Goal: Task Accomplishment & Management: Complete application form

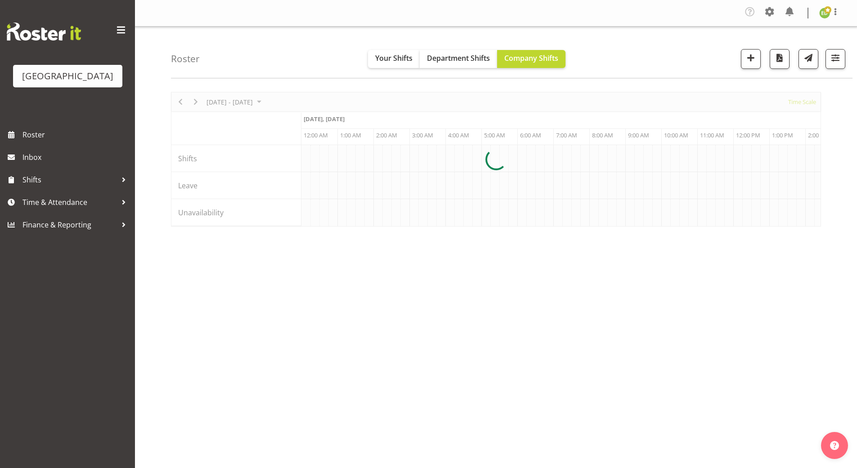
scroll to position [0, 1728]
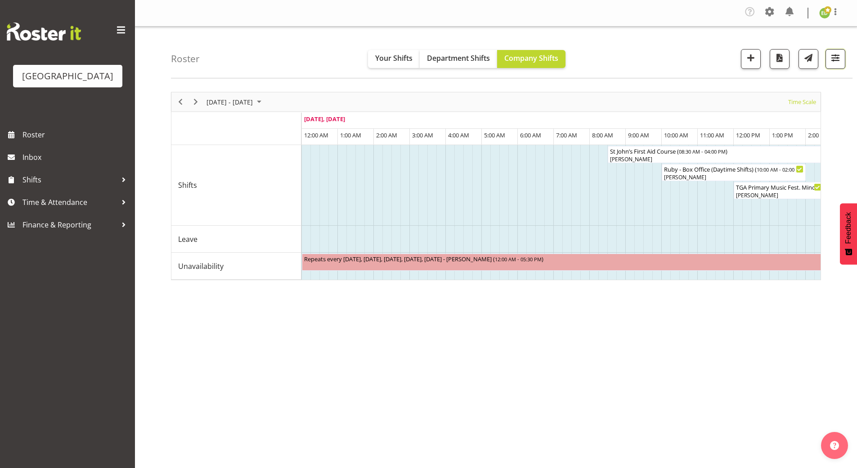
click at [838, 61] on span "button" at bounding box center [836, 58] width 12 height 12
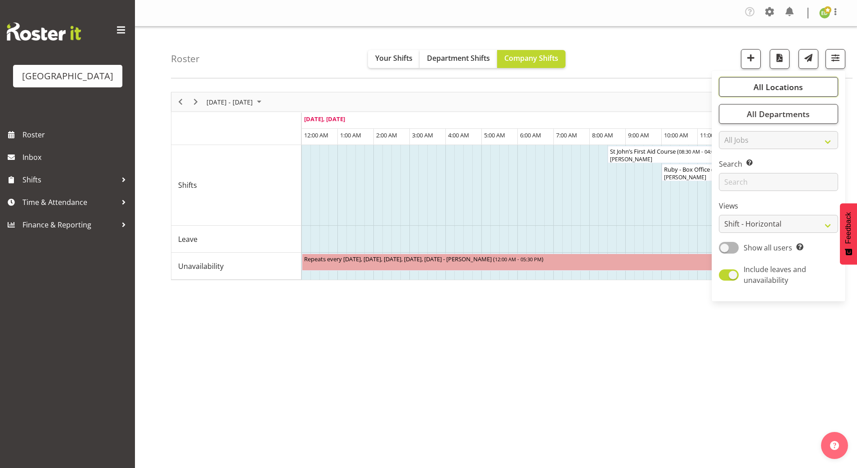
click at [754, 81] on button "All Locations" at bounding box center [778, 87] width 119 height 20
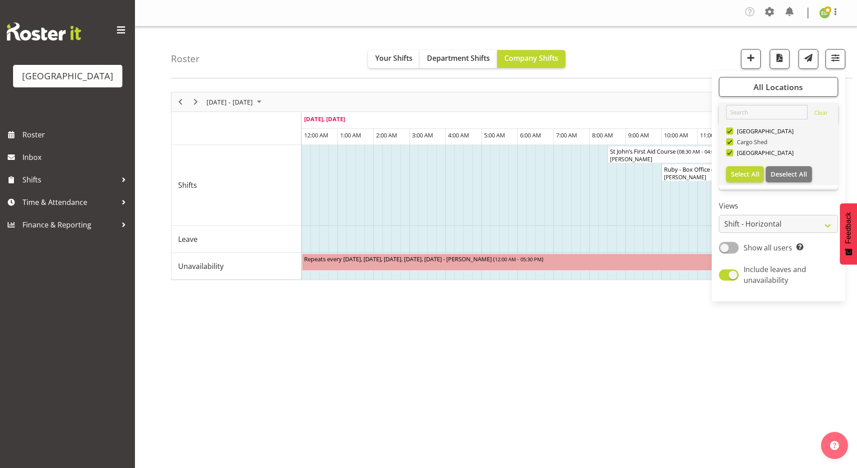
click at [729, 140] on span at bounding box center [729, 141] width 7 height 7
click at [729, 140] on input "Cargo Shed" at bounding box center [729, 142] width 6 height 6
checkbox input "false"
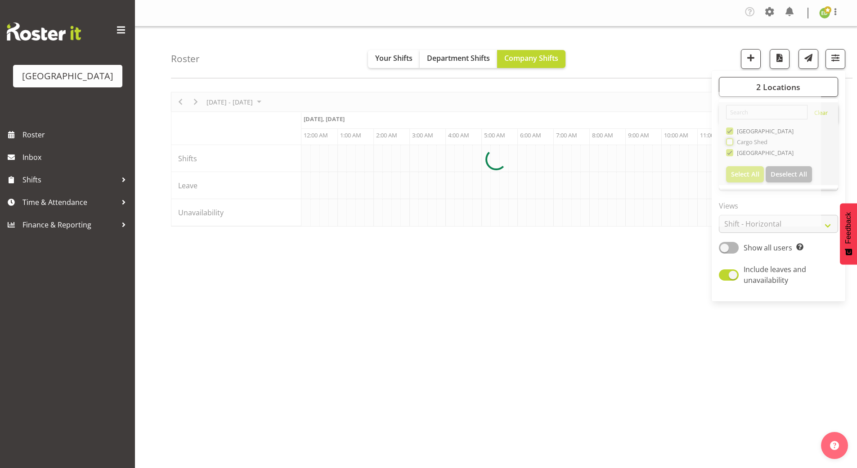
scroll to position [0, 1728]
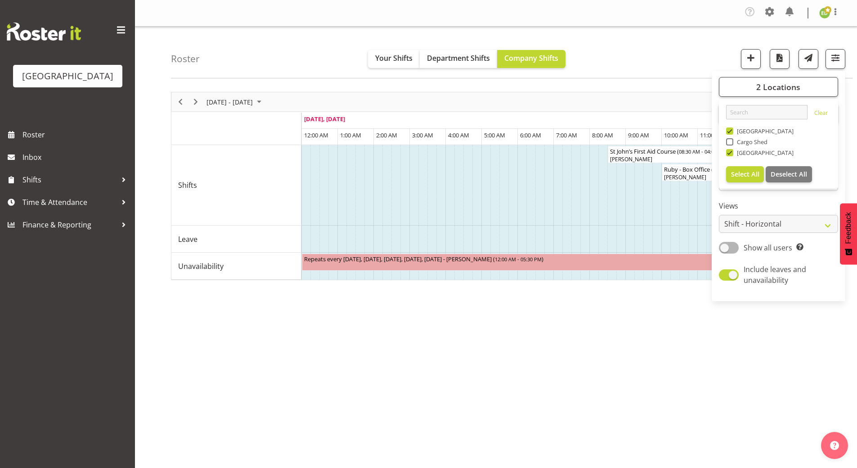
click at [729, 134] on span at bounding box center [729, 130] width 7 height 7
click at [729, 134] on input "[GEOGRAPHIC_DATA]" at bounding box center [729, 131] width 6 height 6
checkbox input "false"
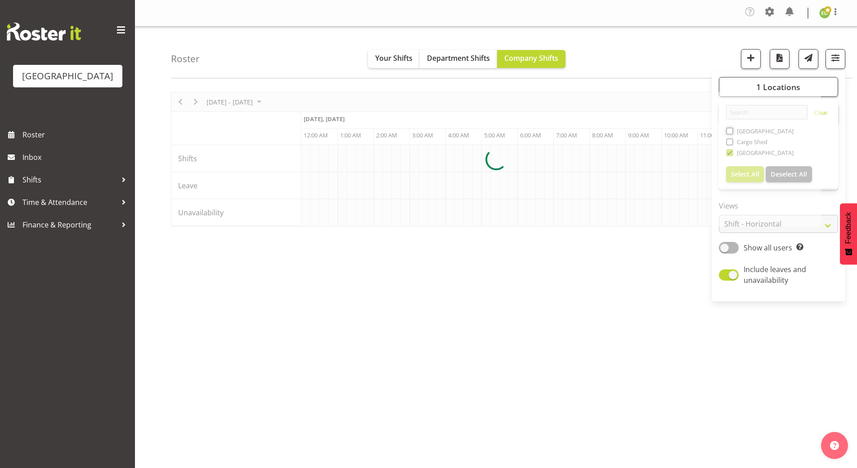
scroll to position [0, 1728]
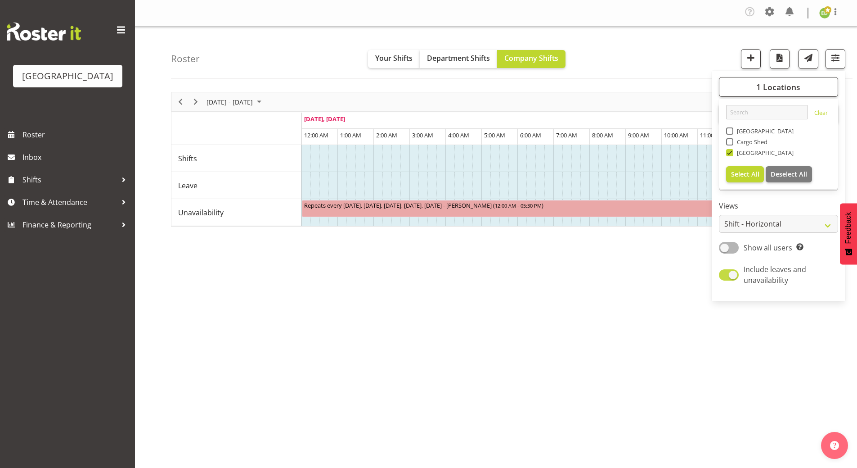
click at [728, 271] on span at bounding box center [729, 274] width 20 height 11
click at [725, 272] on input "Include leaves and unavailability" at bounding box center [722, 275] width 6 height 6
checkbox input "false"
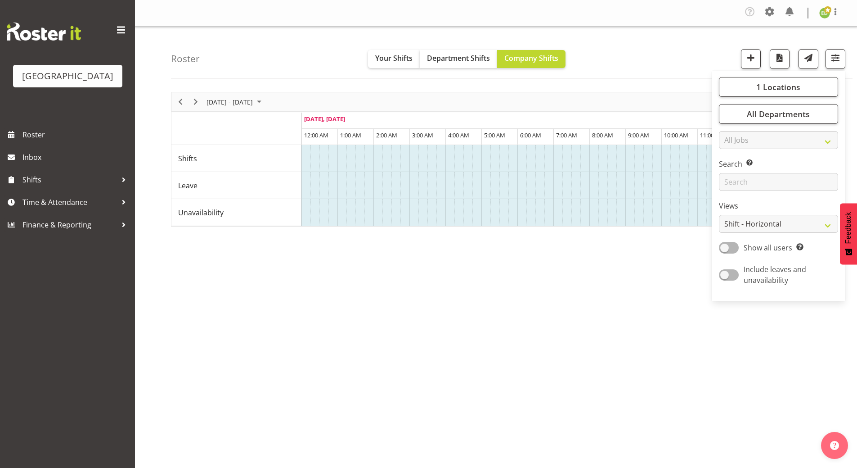
drag, startPoint x: 671, startPoint y: 387, endPoint x: 668, endPoint y: 384, distance: 4.8
click at [673, 387] on div "August 25 - 31, 2025 Today Timeline Day Timeline Week Timeline Fortnight Timeli…" at bounding box center [514, 265] width 686 height 360
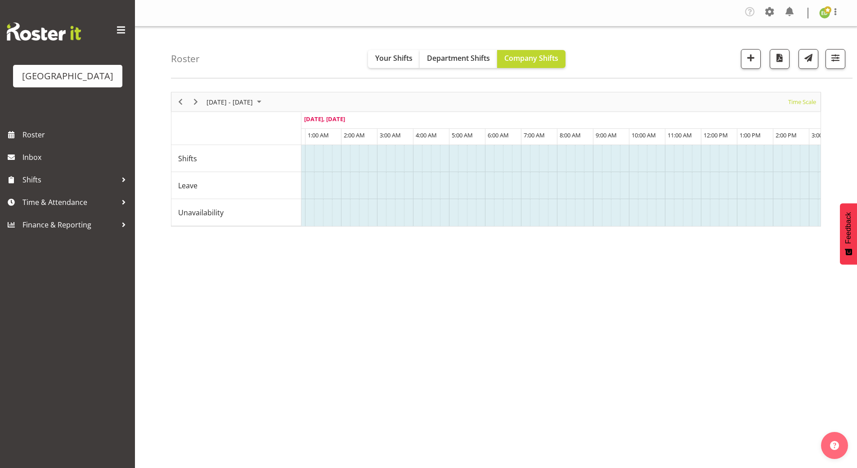
click at [429, 338] on div "August 25 - 31, 2025 Today Timeline Day Timeline Week Timeline Fortnight Timeli…" at bounding box center [514, 265] width 686 height 360
click at [265, 104] on span "August 25 - 31, 2025" at bounding box center [259, 101] width 11 height 11
click at [303, 122] on span "next month" at bounding box center [301, 124] width 16 height 16
click at [271, 157] on span "5" at bounding box center [274, 156] width 14 height 14
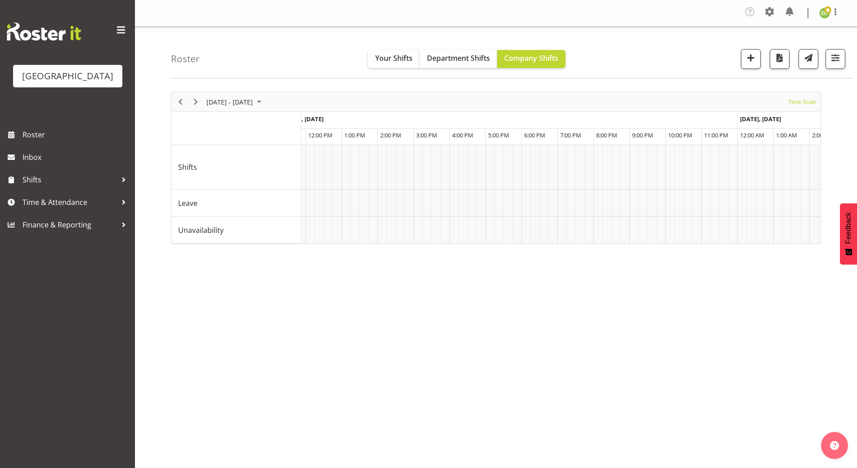
scroll to position [0, 3863]
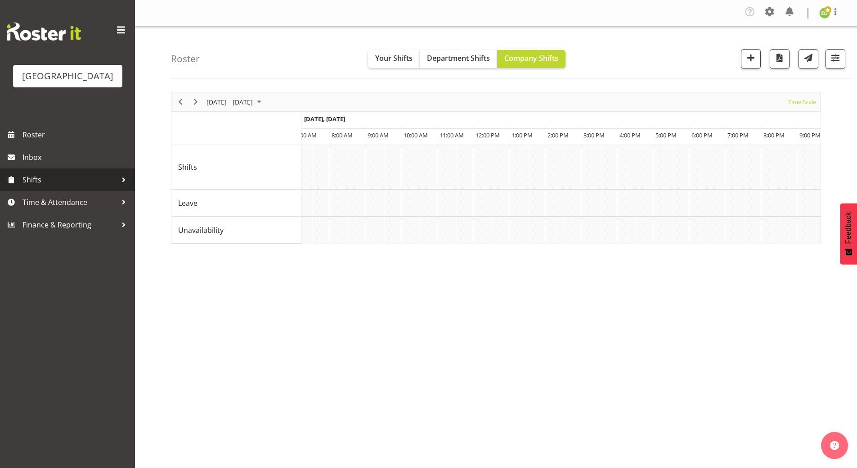
click at [81, 186] on span "Shifts" at bounding box center [70, 180] width 95 height 14
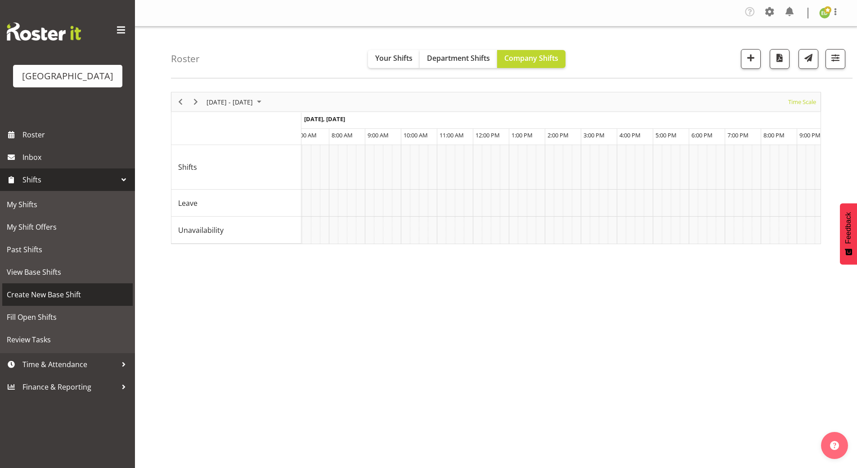
click at [63, 301] on span "Create New Base Shift" at bounding box center [68, 295] width 122 height 14
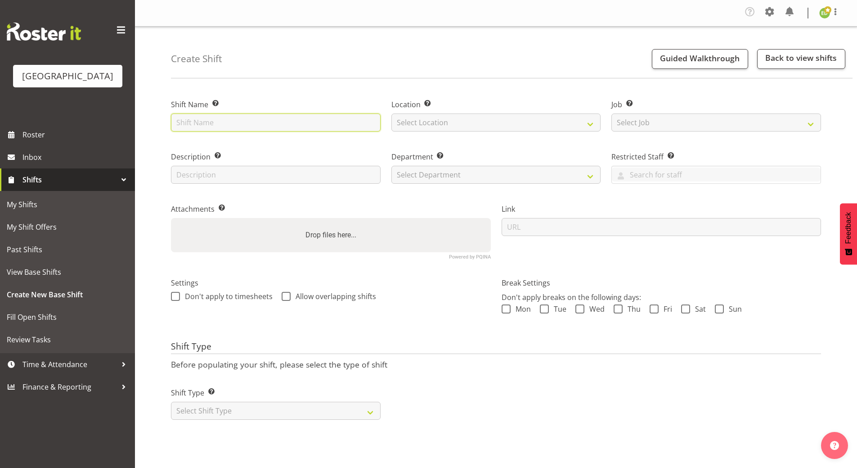
click at [201, 122] on input "text" at bounding box center [276, 122] width 210 height 18
click at [198, 124] on input "text" at bounding box center [276, 122] width 210 height 18
type input "Medical Conference - TBC"
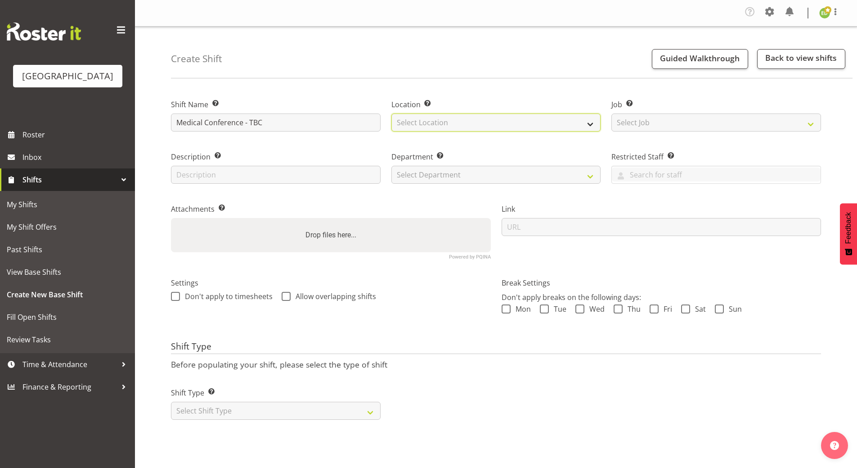
click at [592, 127] on select "Select Location Historic Village Baycourt Community and Arts Centre" at bounding box center [497, 122] width 210 height 18
select select "1118"
click at [392, 113] on select "Select Location Historic Village Baycourt Community and Arts Centre" at bounding box center [497, 122] width 210 height 18
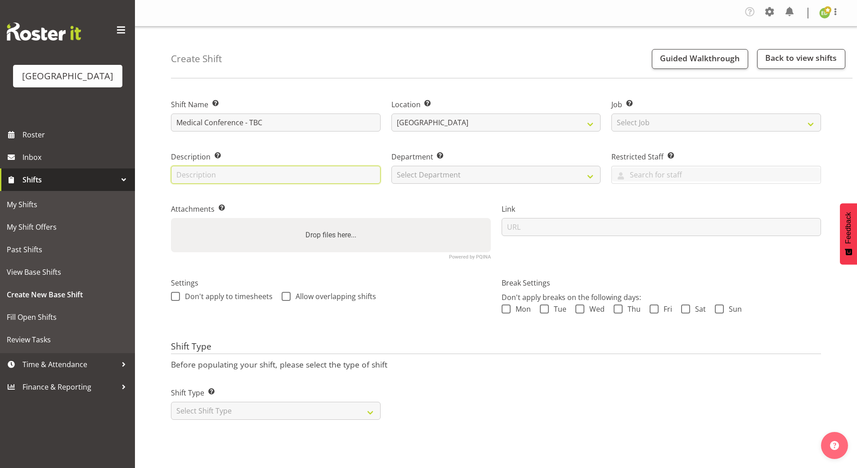
click at [207, 170] on input "text" at bounding box center [276, 175] width 210 height 18
type input "Catered event"
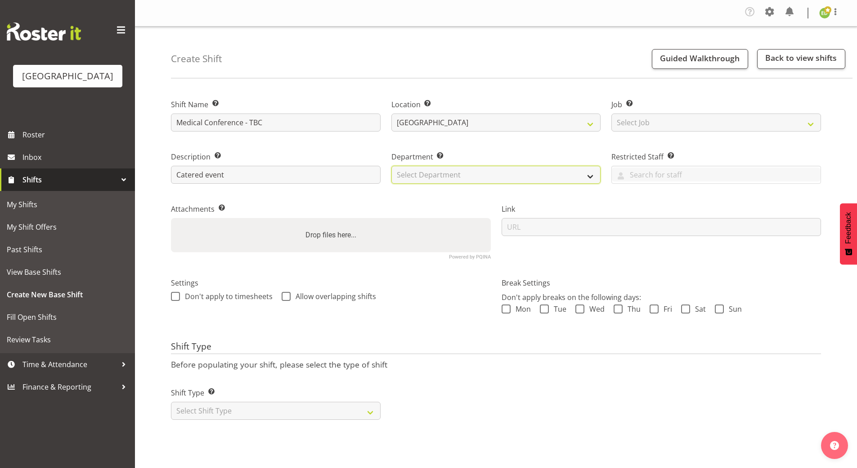
click at [592, 176] on select "Select Department Historic Village Baycourt Front of House" at bounding box center [497, 175] width 210 height 18
select select "791"
click at [392, 166] on select "Select Department Historic Village Baycourt Front of House" at bounding box center [497, 175] width 210 height 18
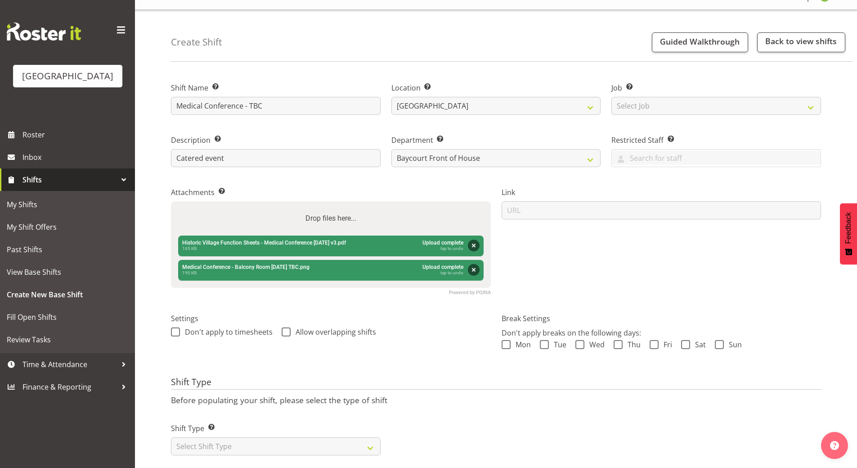
scroll to position [32, 0]
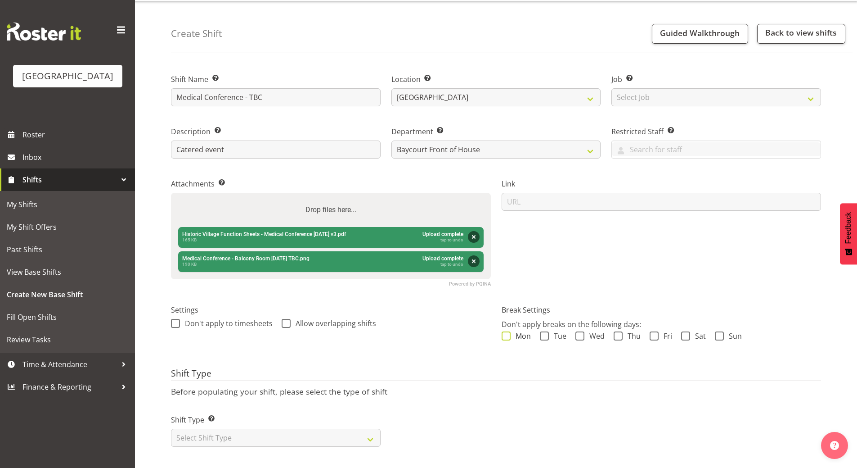
drag, startPoint x: 507, startPoint y: 325, endPoint x: 522, endPoint y: 328, distance: 15.5
click at [507, 331] on span at bounding box center [506, 335] width 9 height 9
click at [507, 333] on input "Mon" at bounding box center [505, 336] width 6 height 6
checkbox input "true"
click at [544, 331] on span at bounding box center [544, 335] width 9 height 9
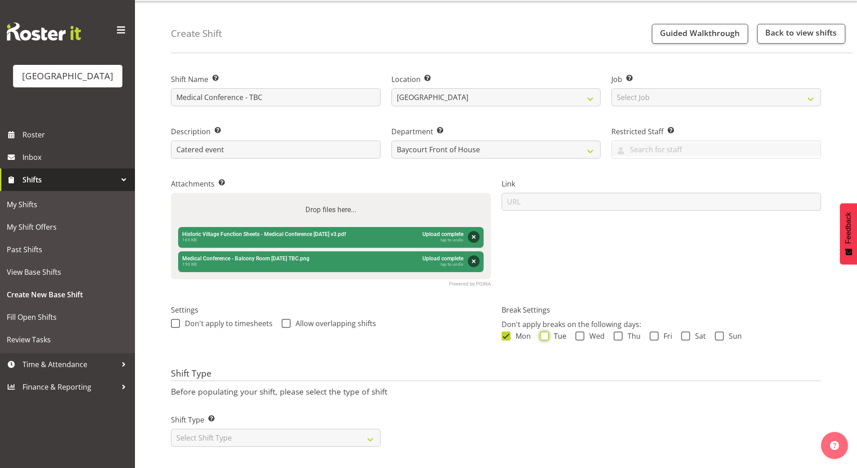
click at [544, 333] on input "Tue" at bounding box center [543, 336] width 6 height 6
checkbox input "true"
click at [577, 331] on span at bounding box center [580, 335] width 9 height 9
click at [577, 333] on input "Wed" at bounding box center [579, 336] width 6 height 6
checkbox input "true"
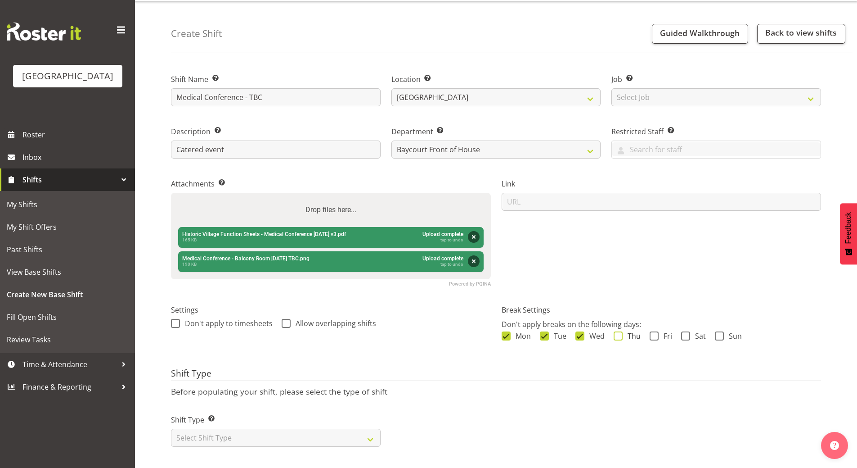
click at [617, 331] on span at bounding box center [618, 335] width 9 height 9
click at [617, 333] on input "Thu" at bounding box center [617, 336] width 6 height 6
checkbox input "true"
click at [657, 331] on span at bounding box center [654, 335] width 9 height 9
click at [656, 333] on input "Fri" at bounding box center [653, 336] width 6 height 6
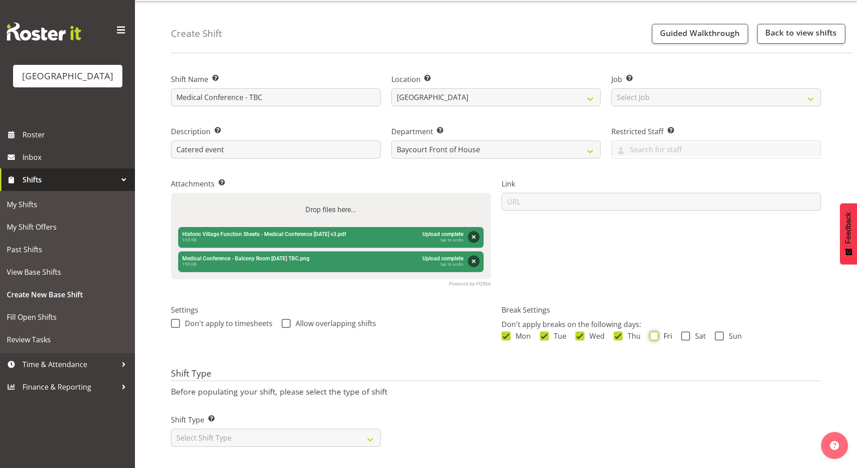
checkbox input "true"
click at [683, 331] on span at bounding box center [685, 335] width 9 height 9
click at [683, 333] on input "Sat" at bounding box center [684, 336] width 6 height 6
checkbox input "true"
click at [722, 331] on span at bounding box center [719, 335] width 9 height 9
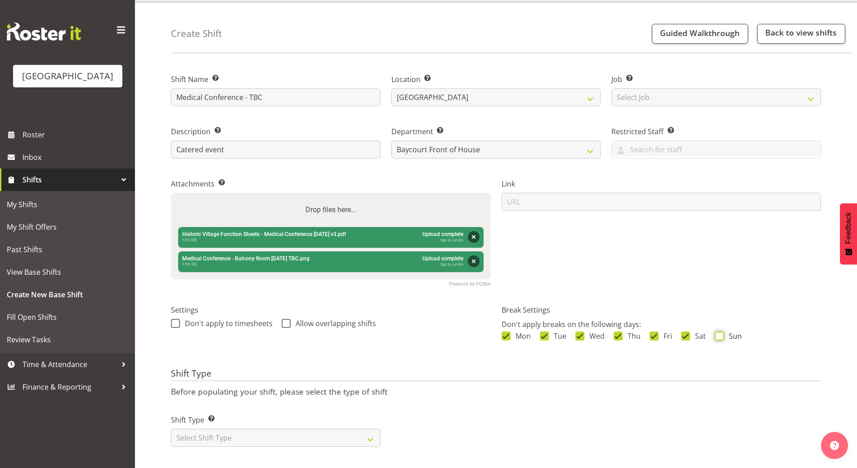
click at [721, 333] on input "Sun" at bounding box center [718, 336] width 6 height 6
checkbox input "true"
click at [363, 430] on select "Select Shift Type One Off Shift Recurring Shift Rotating Shift" at bounding box center [276, 437] width 210 height 18
select select "one_off"
click at [171, 428] on select "Select Shift Type One Off Shift Recurring Shift Rotating Shift" at bounding box center [276, 437] width 210 height 18
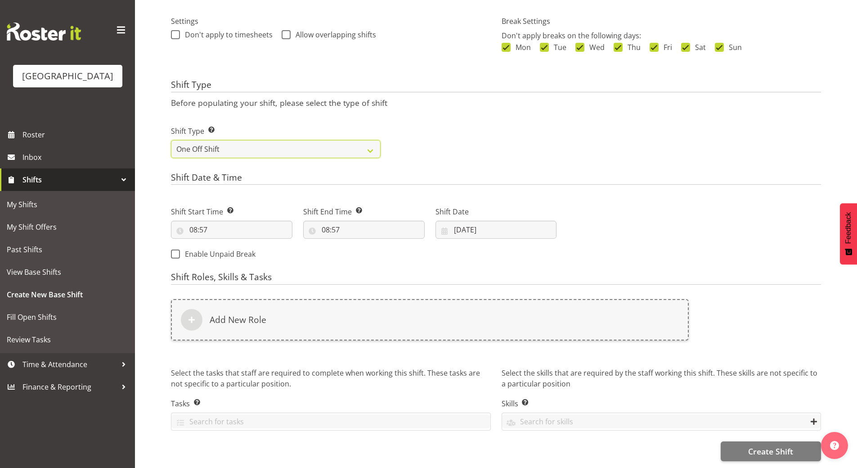
scroll to position [320, 0]
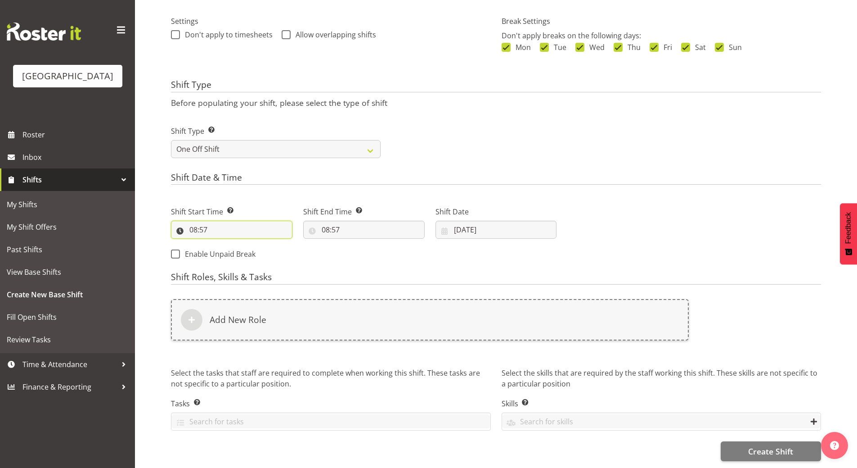
click at [197, 221] on input "08:57" at bounding box center [232, 230] width 122 height 18
click at [252, 247] on select "00 01 02 03 04 05 06 07 08 09 10 11 12 13 14 15 16 17 18 19 20 21 22 23 24 25 2…" at bounding box center [256, 253] width 20 height 18
select select "0"
click at [246, 244] on select "00 01 02 03 04 05 06 07 08 09 10 11 12 13 14 15 16 17 18 19 20 21 22 23 24 25 2…" at bounding box center [256, 253] width 20 height 18
type input "08:00"
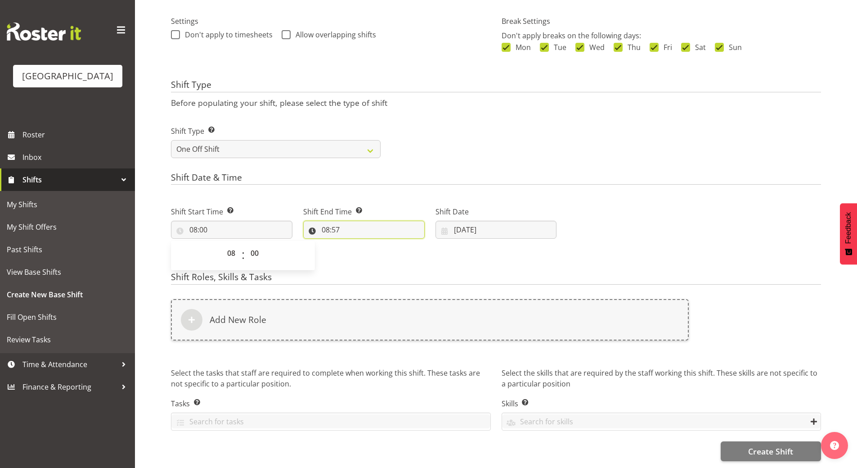
click at [332, 222] on input "08:57" at bounding box center [364, 230] width 122 height 18
click at [364, 248] on select "00 01 02 03 04 05 06 07 08 09 10 11 12 13 14 15 16 17 18 19 20 21 22 23" at bounding box center [365, 253] width 20 height 18
select select "17"
click at [355, 244] on select "00 01 02 03 04 05 06 07 08 09 10 11 12 13 14 15 16 17 18 19 20 21 22 23" at bounding box center [365, 253] width 20 height 18
type input "17:57"
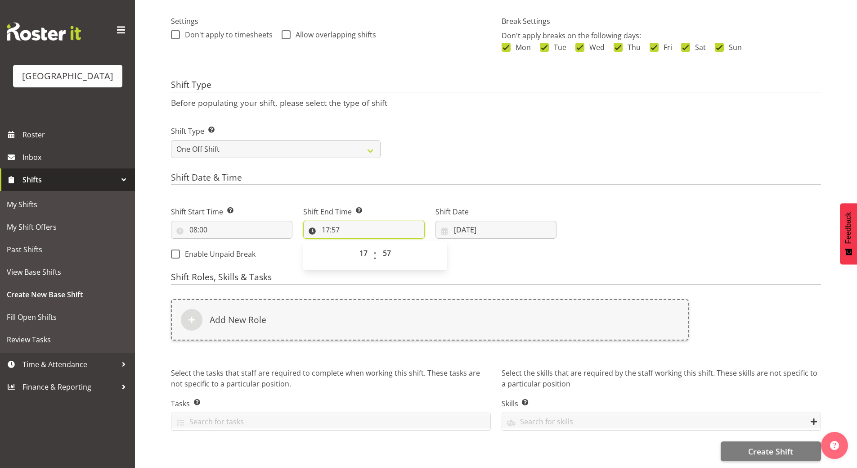
click at [336, 221] on input "17:57" at bounding box center [364, 230] width 122 height 18
click at [336, 222] on input "17:57" at bounding box center [364, 230] width 122 height 18
click at [385, 249] on select "00 01 02 03 04 05 06 07 08 09 10 11 12 13 14 15 16 17 18 19 20 21 22 23 24 25 2…" at bounding box center [388, 253] width 20 height 18
select select "30"
click at [378, 244] on select "00 01 02 03 04 05 06 07 08 09 10 11 12 13 14 15 16 17 18 19 20 21 22 23 24 25 2…" at bounding box center [388, 253] width 20 height 18
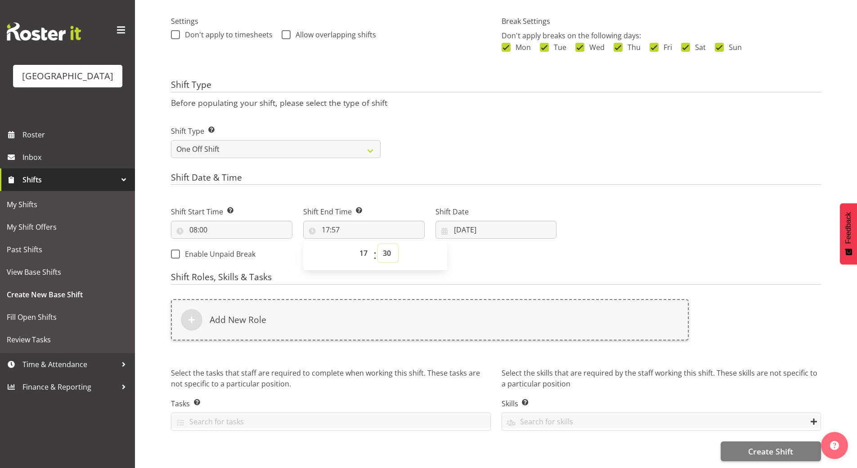
type input "17:30"
click at [455, 223] on input "27/08/2025" at bounding box center [497, 230] width 122 height 18
click at [510, 250] on select "January February March April May June July August September October November De…" at bounding box center [491, 256] width 52 height 18
select select "8"
click at [465, 247] on select "January February March April May June July August September October November De…" at bounding box center [491, 256] width 52 height 18
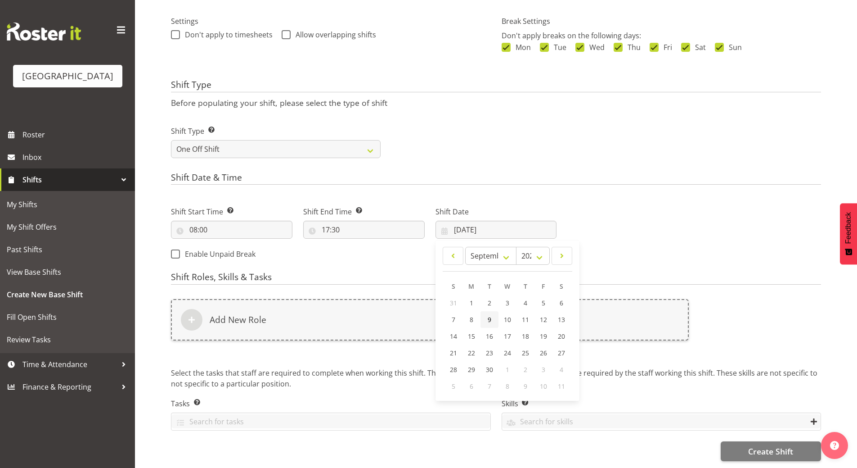
click at [489, 311] on link "9" at bounding box center [490, 319] width 18 height 17
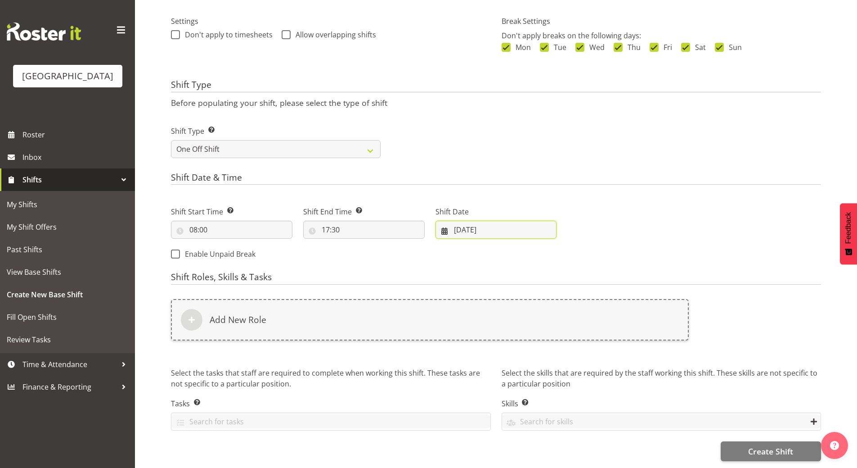
click at [455, 223] on input "09/09/2025" at bounding box center [497, 230] width 122 height 18
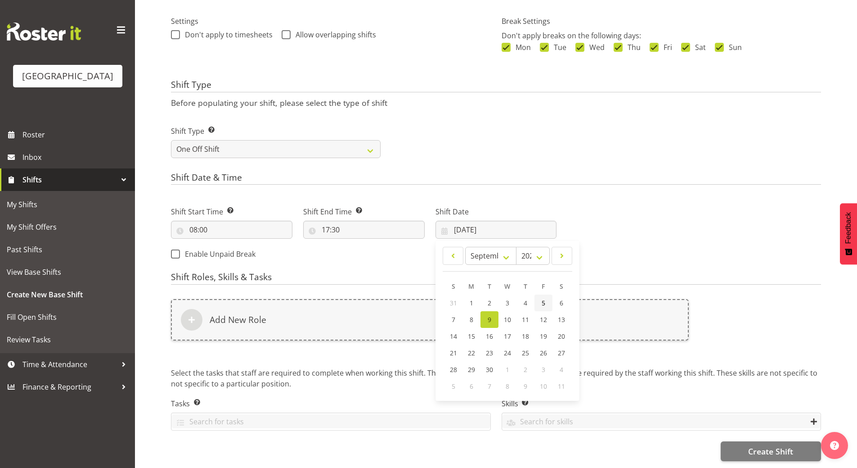
click at [543, 298] on span "5" at bounding box center [544, 302] width 4 height 9
type input "05/09/2025"
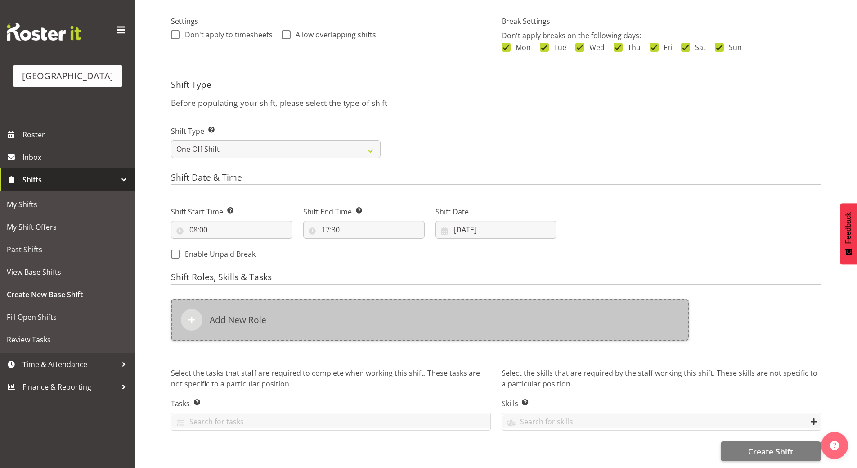
click at [230, 314] on h6 "Add New Role" at bounding box center [238, 319] width 57 height 11
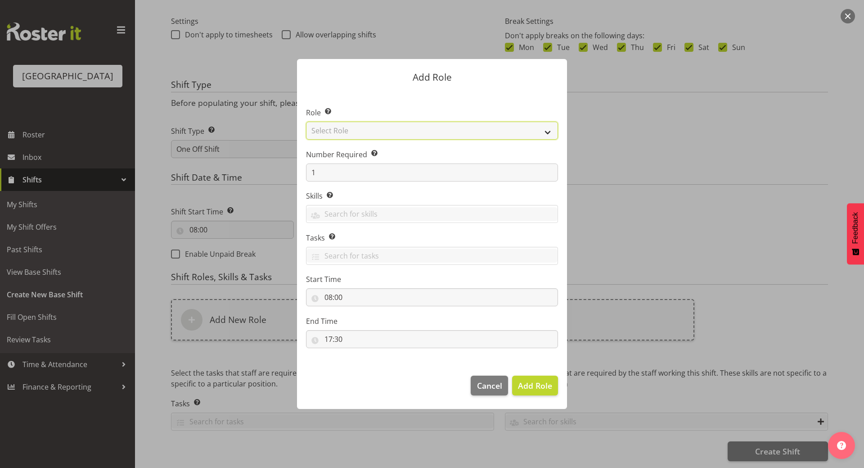
click at [549, 130] on select "Select Role Audio Bar Bar Runner Bar Training Box Office Cargo Shed Venue Rep C…" at bounding box center [432, 131] width 252 height 18
select select "1349"
click at [306, 122] on select "Select Role Audio Bar Bar Runner Bar Training Box Office Cargo Shed Venue Rep C…" at bounding box center [432, 131] width 252 height 18
click at [548, 383] on span "Add Role" at bounding box center [535, 385] width 34 height 11
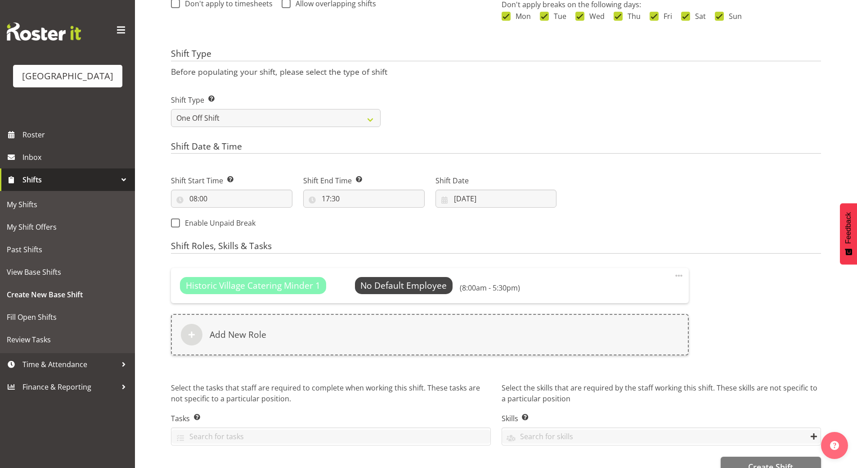
scroll to position [367, 0]
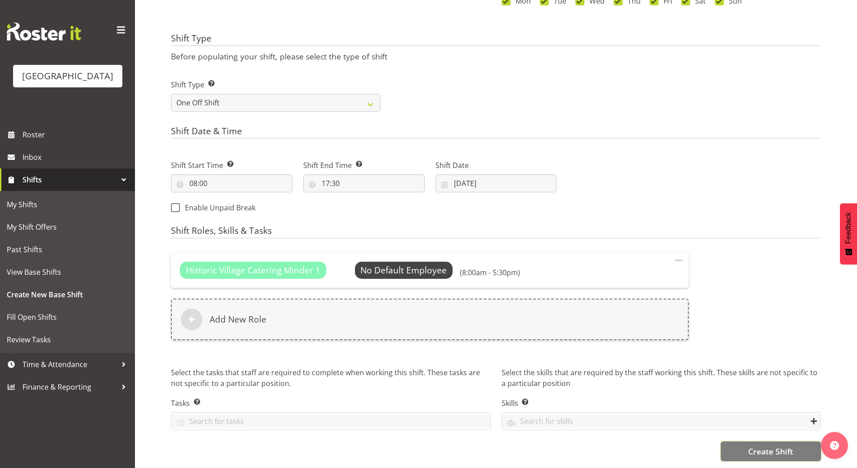
drag, startPoint x: 780, startPoint y: 444, endPoint x: 767, endPoint y: 439, distance: 13.5
click at [780, 445] on span "Create Shift" at bounding box center [770, 451] width 45 height 12
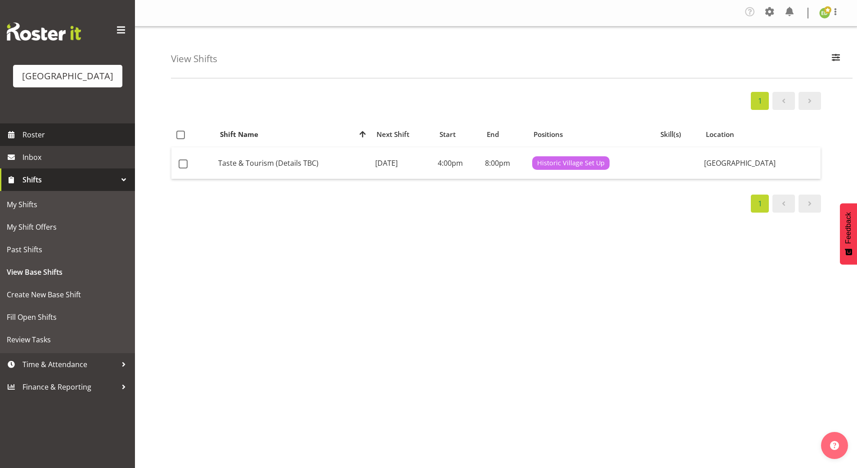
click at [56, 141] on span "Roster" at bounding box center [77, 135] width 108 height 14
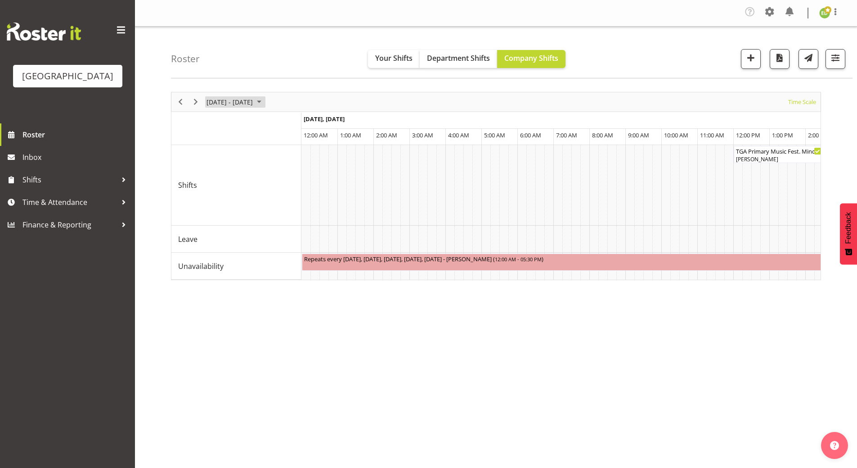
click at [265, 102] on span "August 25 - 31, 2025" at bounding box center [259, 101] width 11 height 11
click at [301, 127] on span "next month" at bounding box center [301, 124] width 16 height 16
click at [275, 154] on span "5" at bounding box center [274, 156] width 14 height 14
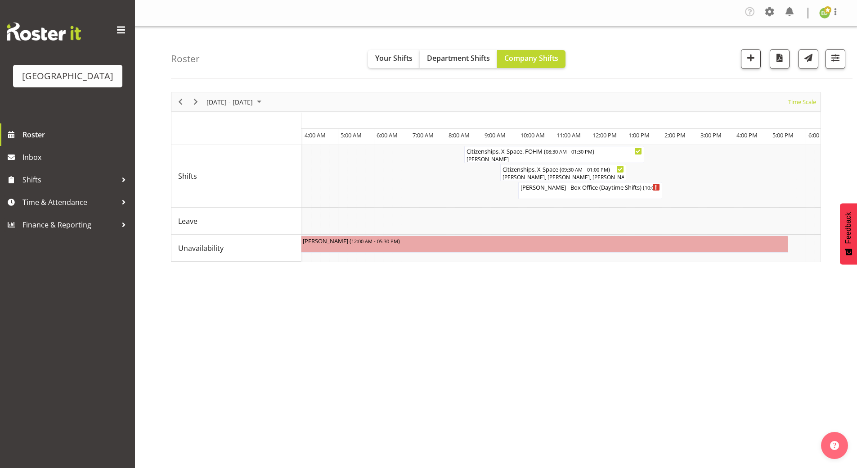
scroll to position [0, 1877]
click at [836, 62] on span "button" at bounding box center [836, 58] width 12 height 12
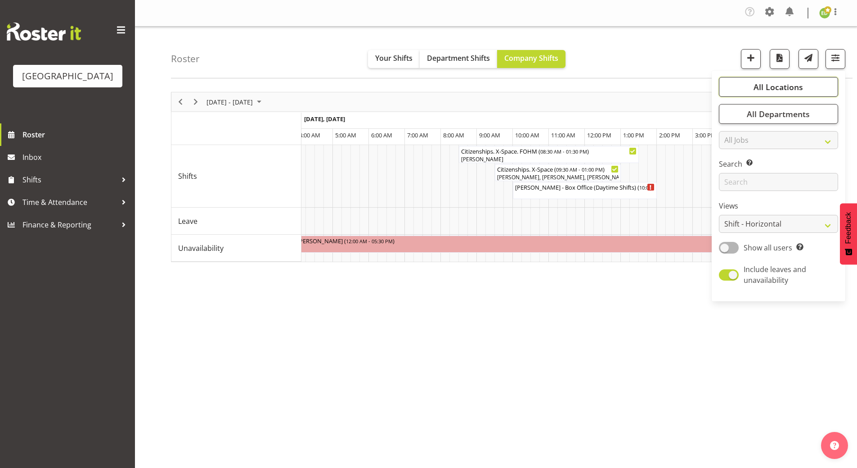
click at [764, 90] on span "All Locations" at bounding box center [779, 86] width 50 height 11
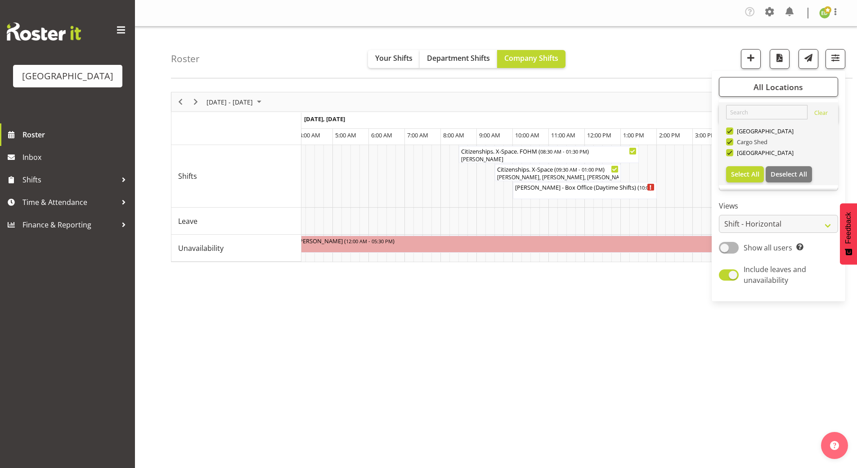
click at [731, 141] on span at bounding box center [729, 141] width 7 height 7
click at [731, 141] on input "Cargo Shed" at bounding box center [729, 142] width 6 height 6
checkbox input "false"
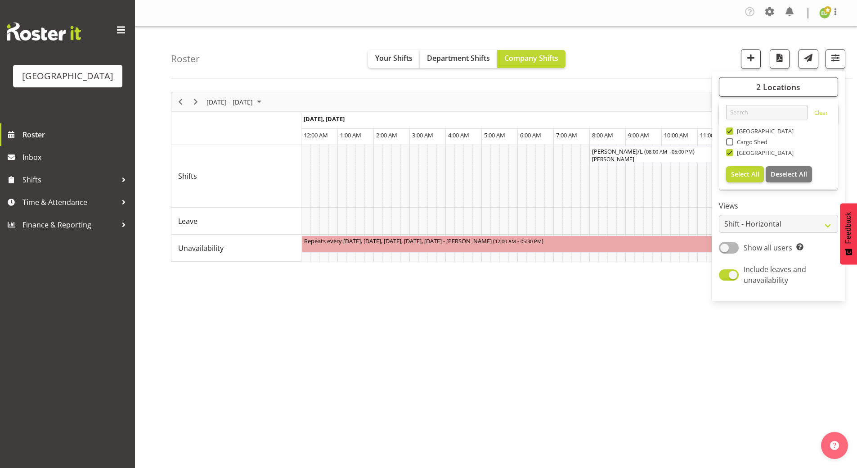
click at [730, 134] on span at bounding box center [729, 130] width 7 height 7
click at [730, 134] on input "[GEOGRAPHIC_DATA]" at bounding box center [729, 131] width 6 height 6
checkbox input "false"
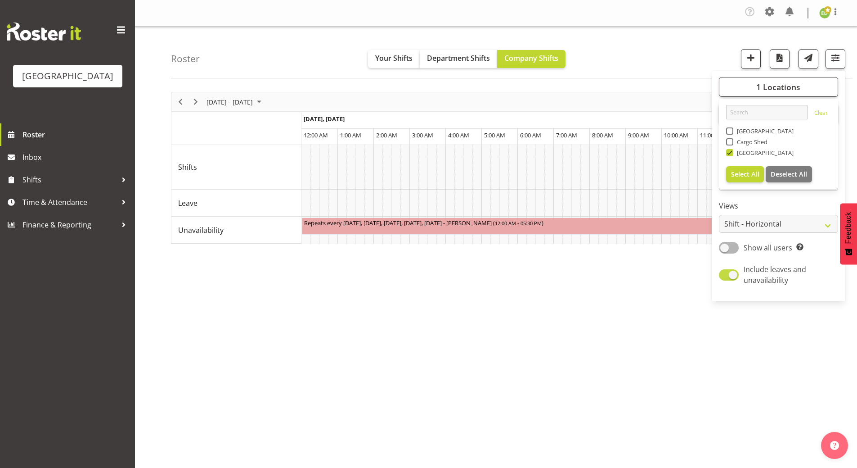
click at [723, 279] on span at bounding box center [729, 274] width 20 height 11
click at [723, 278] on input "Include leaves and unavailability" at bounding box center [722, 275] width 6 height 6
checkbox input "false"
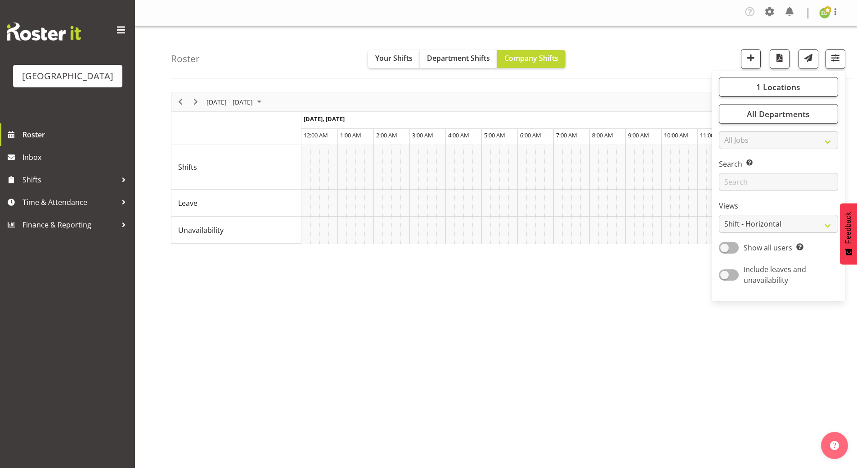
click at [784, 362] on div "September 01 - 07, 2025 Today Timeline Day Timeline Week Timeline Fortnight Tim…" at bounding box center [514, 265] width 686 height 360
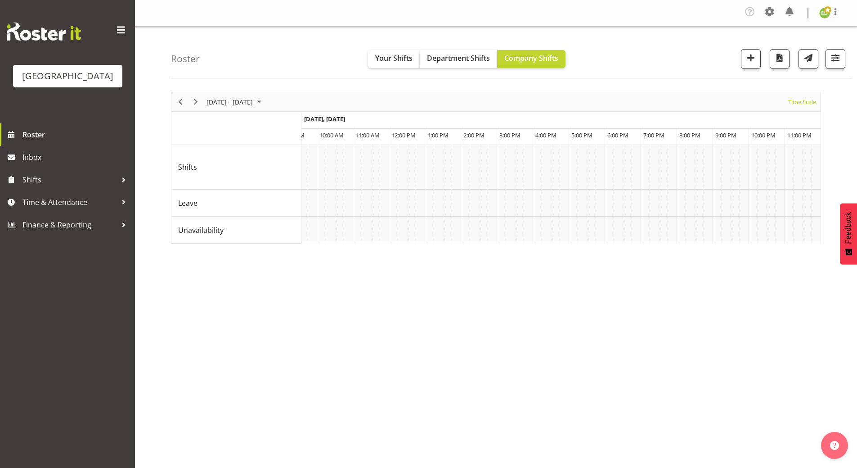
scroll to position [0, 5377]
click at [595, 292] on div "September 01 - 07, 2025 Today Timeline Day Timeline Week Timeline Fortnight Tim…" at bounding box center [514, 265] width 686 height 360
click at [454, 356] on div "September 01 - 07, 2025 Today Timeline Day Timeline Week Timeline Fortnight Tim…" at bounding box center [514, 265] width 686 height 360
click at [265, 101] on span "September 01 - 07, 2025" at bounding box center [259, 101] width 11 height 11
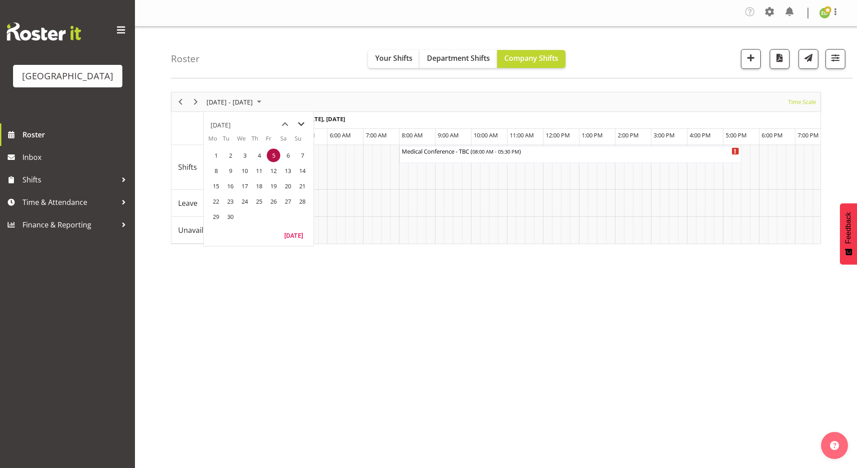
click at [302, 122] on span "next month" at bounding box center [301, 124] width 16 height 16
click at [289, 126] on span "previous month" at bounding box center [285, 124] width 16 height 16
click at [288, 126] on span "previous month" at bounding box center [285, 124] width 16 height 16
click at [227, 216] on span "26" at bounding box center [231, 217] width 14 height 14
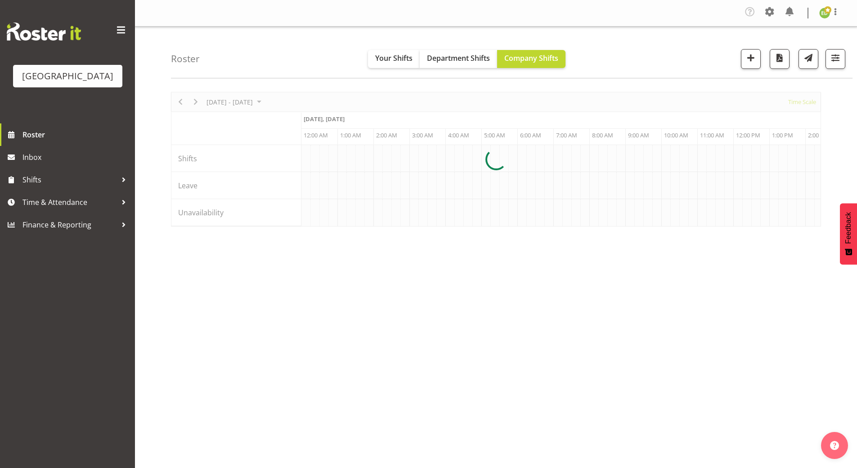
scroll to position [0, 1728]
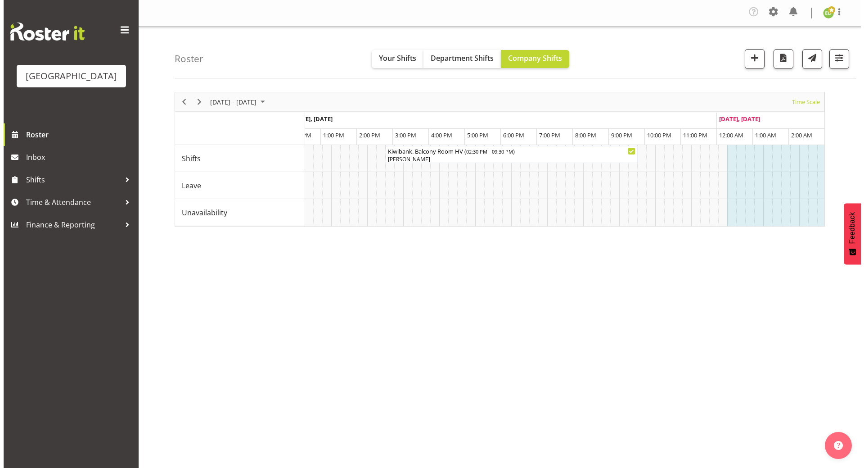
scroll to position [0, 1317]
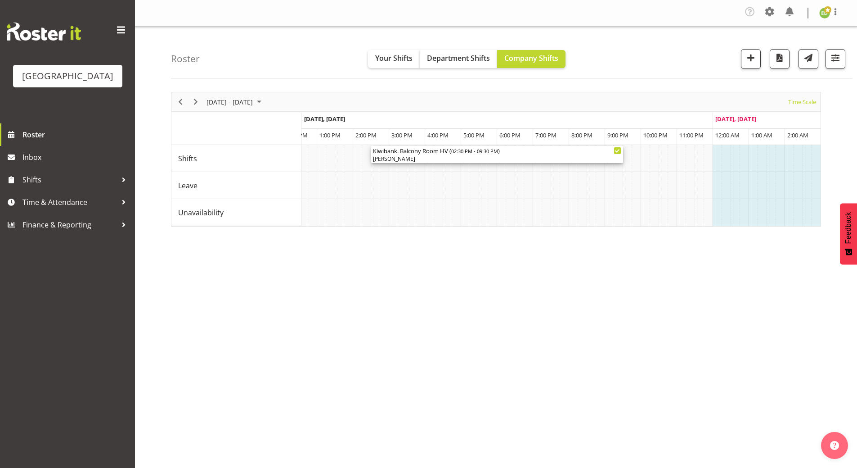
click at [414, 157] on div "Aaron Smart" at bounding box center [497, 159] width 248 height 8
click at [0, 0] on div at bounding box center [0, 0] width 0 height 0
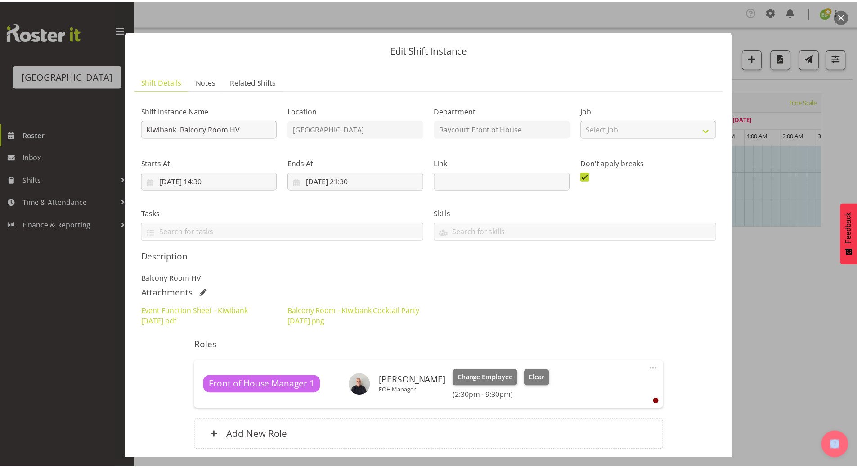
scroll to position [72, 0]
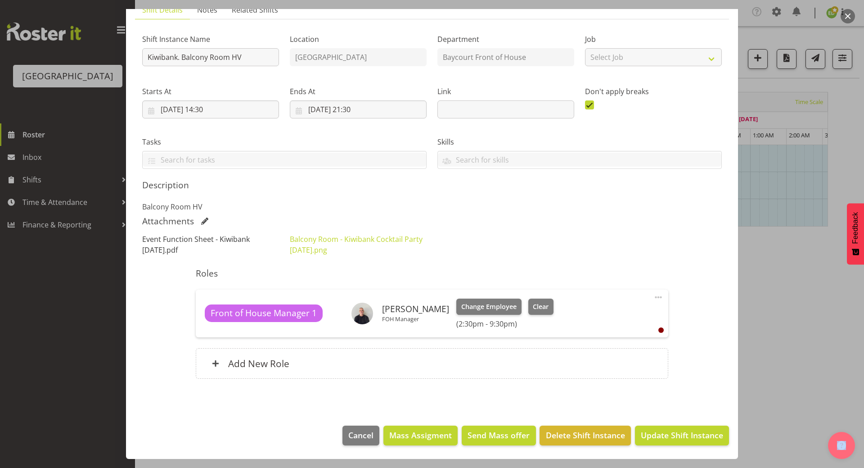
click at [188, 237] on link "Event Function Sheet - Kiwibank 26 August.pdf" at bounding box center [196, 244] width 108 height 21
click at [356, 435] on span "Cancel" at bounding box center [360, 435] width 25 height 12
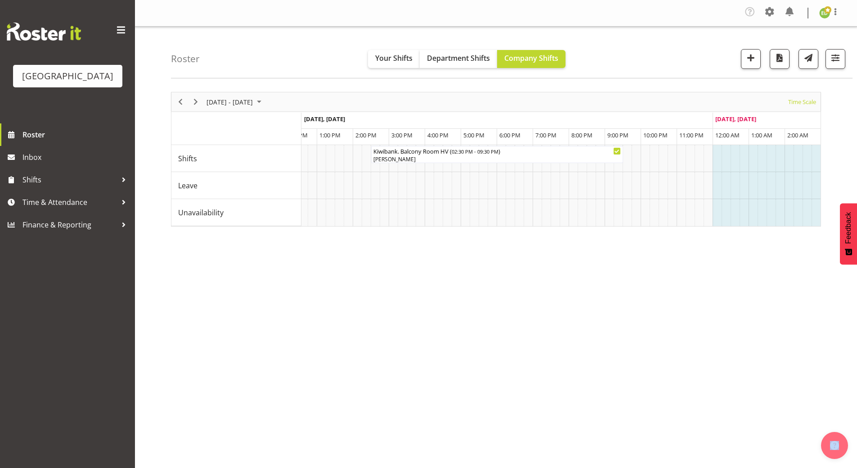
click at [413, 362] on div "August 25 - 31, 2025 Today Timeline Day Timeline Week Timeline Fortnight Timeli…" at bounding box center [514, 265] width 686 height 360
click at [537, 330] on div "August 25 - 31, 2025 Today Timeline Day Timeline Week Timeline Fortnight Timeli…" at bounding box center [514, 265] width 686 height 360
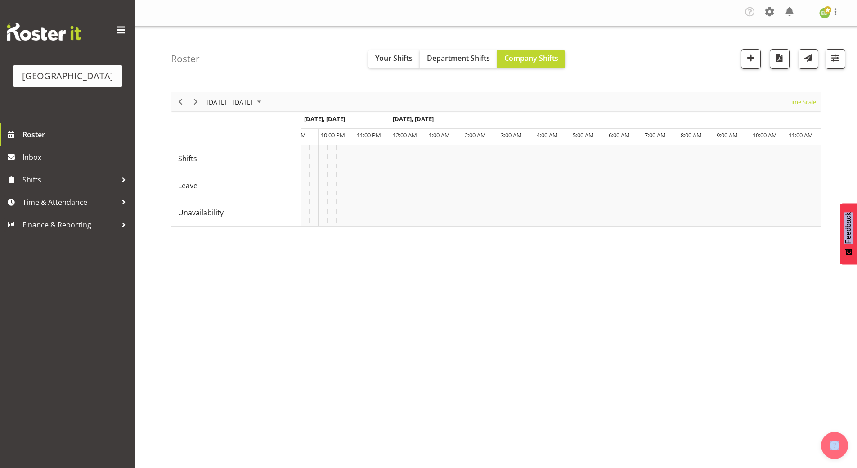
scroll to position [0, 3773]
click at [495, 415] on div "August 25 - 31, 2025 Today Timeline Day Timeline Week Timeline Fortnight Timeli…" at bounding box center [514, 265] width 686 height 360
click at [342, 348] on div "August 25 - 31, 2025 Today Timeline Day Timeline Week Timeline Fortnight Timeli…" at bounding box center [514, 265] width 686 height 360
click at [669, 292] on div "August 25 - 31, 2025 Today Timeline Day Timeline Week Timeline Fortnight Timeli…" at bounding box center [514, 265] width 686 height 360
click at [324, 288] on div "August 25 - 31, 2025 Today Timeline Day Timeline Week Timeline Fortnight Timeli…" at bounding box center [514, 265] width 686 height 360
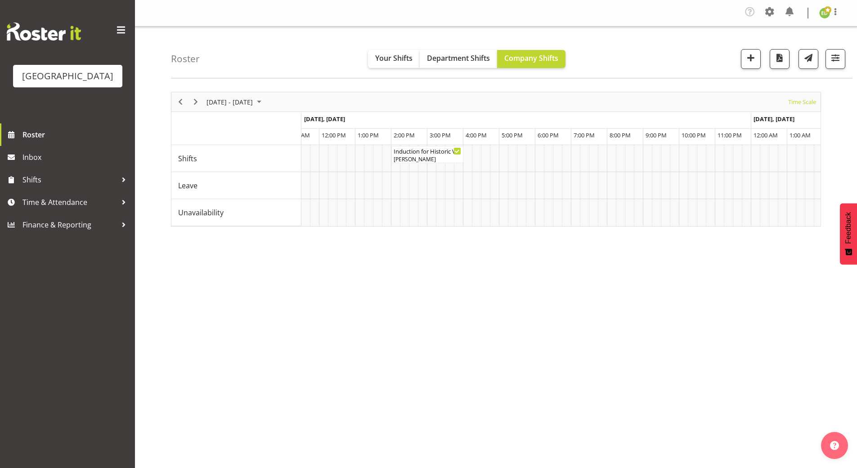
click at [443, 340] on div "August 25 - 31, 2025 Today Timeline Day Timeline Week Timeline Fortnight Timeli…" at bounding box center [514, 265] width 686 height 360
click at [373, 355] on div "August 25 - 31, 2025 Today Timeline Day Timeline Week Timeline Fortnight Timeli…" at bounding box center [514, 265] width 686 height 360
click at [503, 359] on div "August 25 - 31, 2025 Today Timeline Day Timeline Week Timeline Fortnight Timeli…" at bounding box center [514, 265] width 686 height 360
click at [730, 327] on div "August 25 - 31, 2025 Today Timeline Day Timeline Week Timeline Fortnight Timeli…" at bounding box center [514, 265] width 686 height 360
